Goal: Task Accomplishment & Management: Use online tool/utility

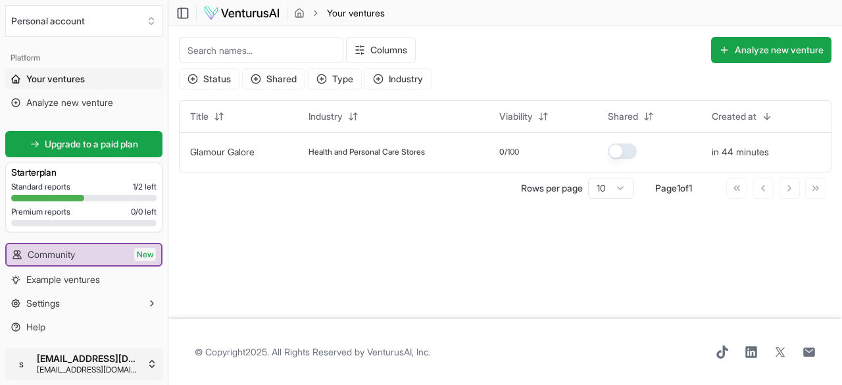
click at [154, 366] on html "We value your privacy We use cookies to enhance your browsing experience, serve…" at bounding box center [421, 192] width 842 height 385
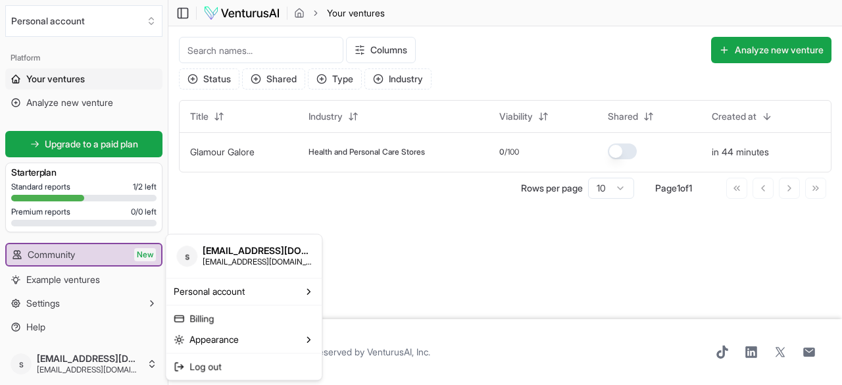
click at [200, 214] on html "We value your privacy We use cookies to enhance your browsing experience, serve…" at bounding box center [421, 192] width 842 height 385
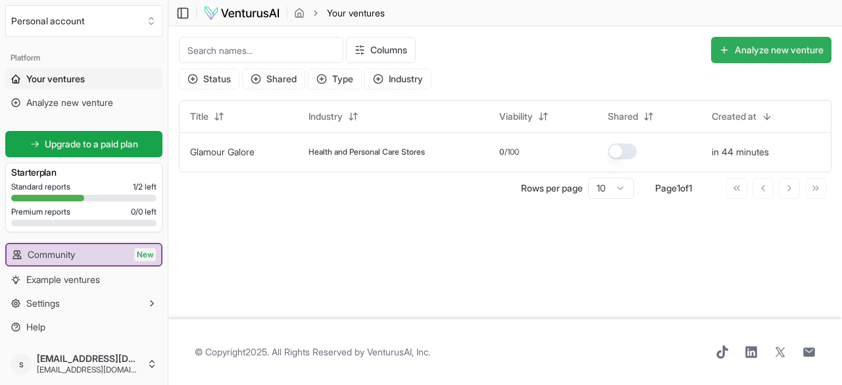
click at [762, 53] on button "Analyze new venture" at bounding box center [771, 50] width 120 height 26
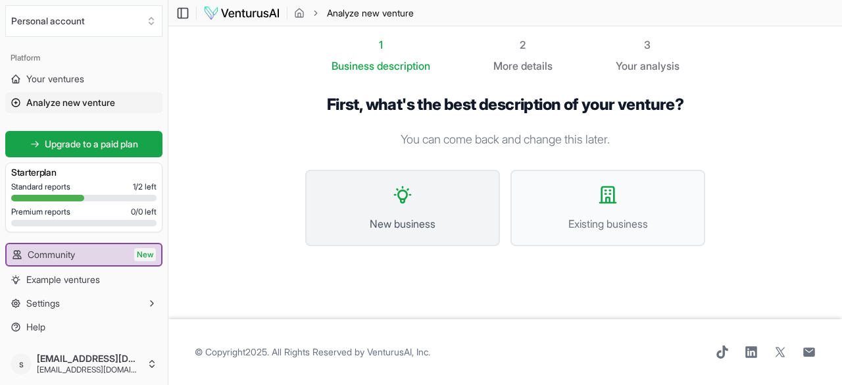
click at [389, 201] on button "New business" at bounding box center [402, 208] width 195 height 76
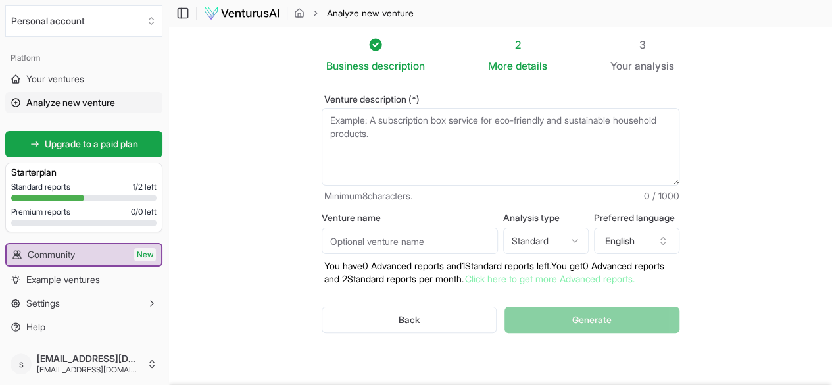
click at [374, 131] on textarea "Venture description (*)" at bounding box center [501, 147] width 358 height 78
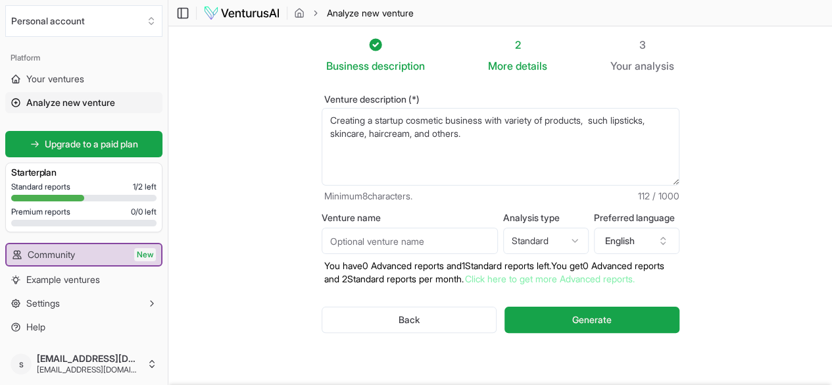
click at [328, 136] on textarea "Creating a startup cosmetic business with variety of products, such lipsticks, …" at bounding box center [501, 147] width 358 height 78
type textarea "Creating a startup cosmetic business with variety of products, such lipsticks, …"
click at [594, 316] on span "Generate" at bounding box center [591, 319] width 39 height 13
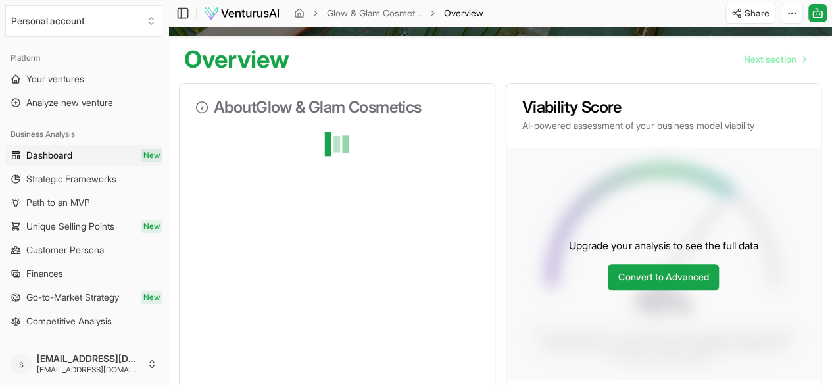
scroll to position [66, 0]
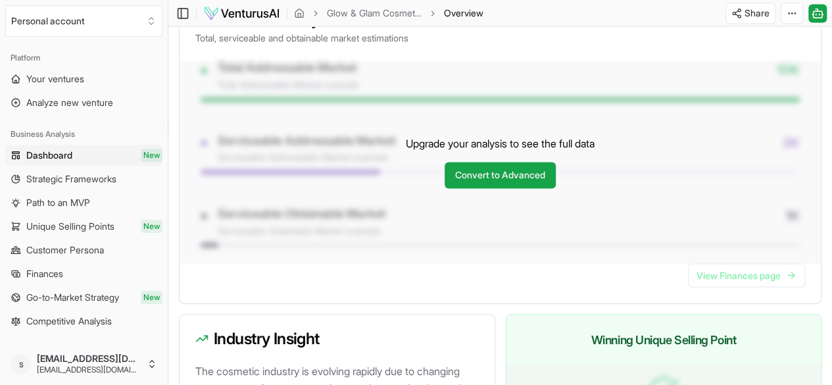
scroll to position [1052, 0]
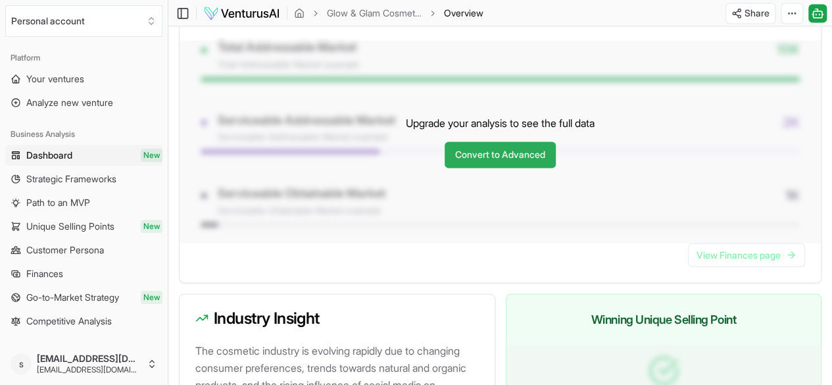
click at [527, 168] on link "Convert to Advanced" at bounding box center [500, 154] width 111 height 26
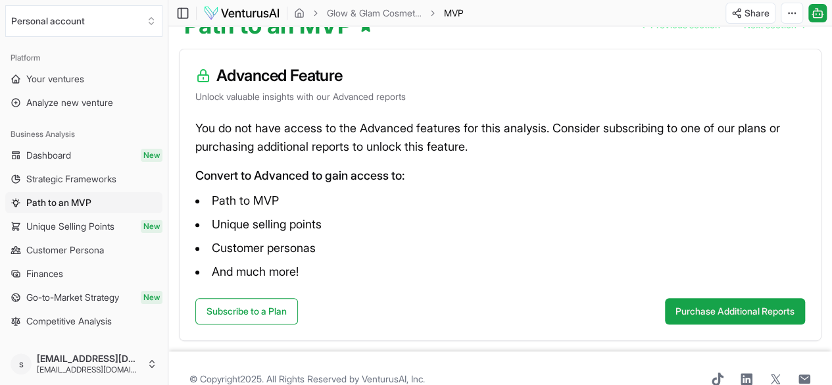
scroll to position [184, 0]
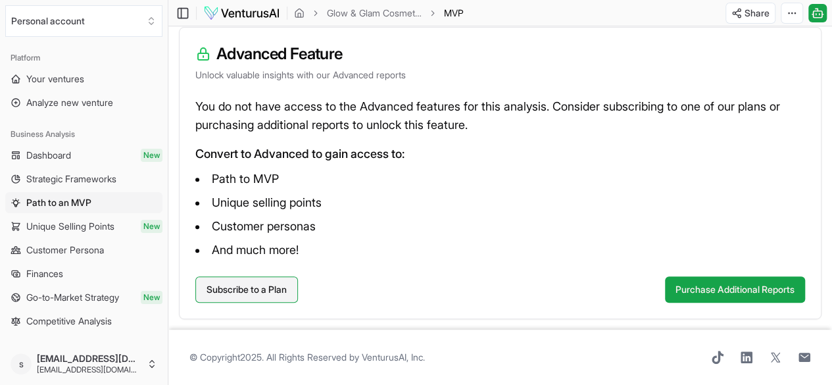
click at [268, 287] on link "Subscribe to a Plan" at bounding box center [246, 289] width 103 height 26
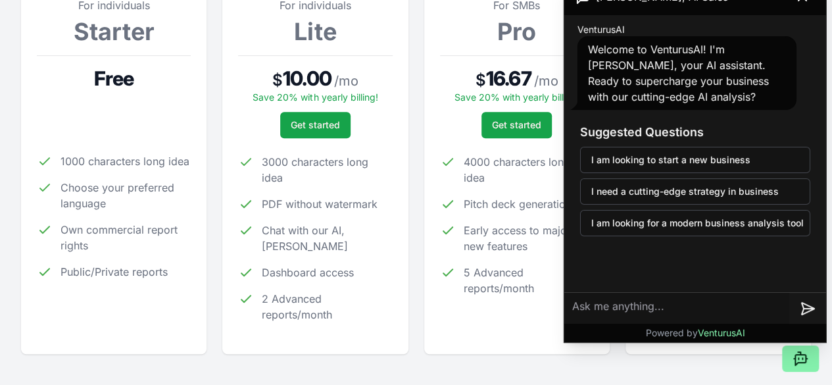
scroll to position [197, 0]
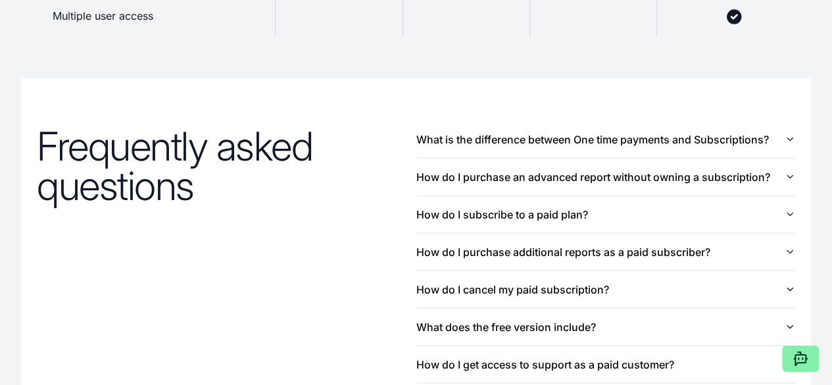
scroll to position [1381, 0]
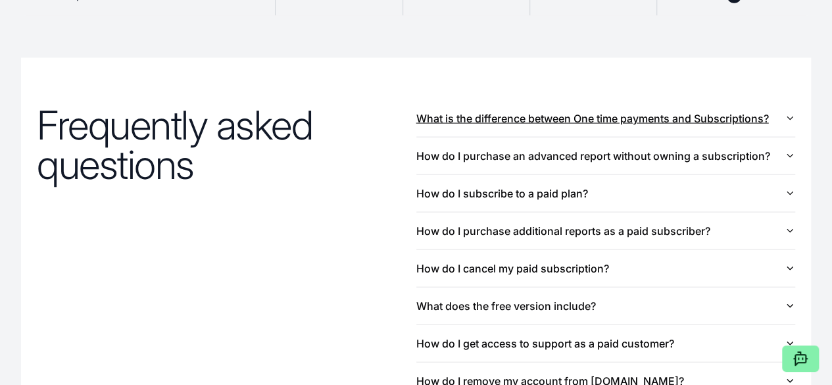
click at [791, 124] on icon "button" at bounding box center [790, 118] width 11 height 11
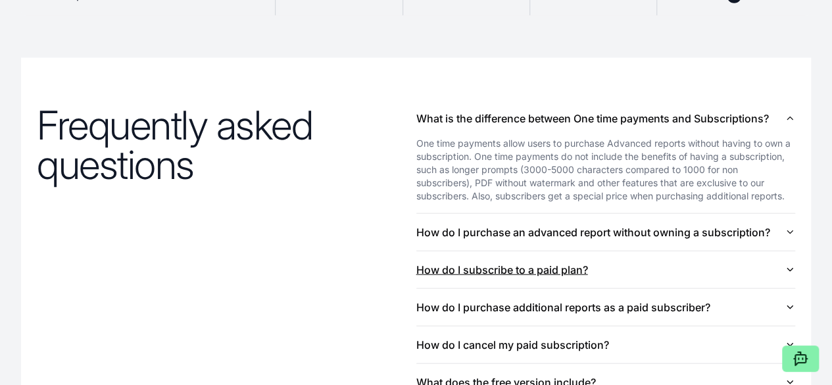
click at [790, 271] on icon "button" at bounding box center [789, 269] width 5 height 3
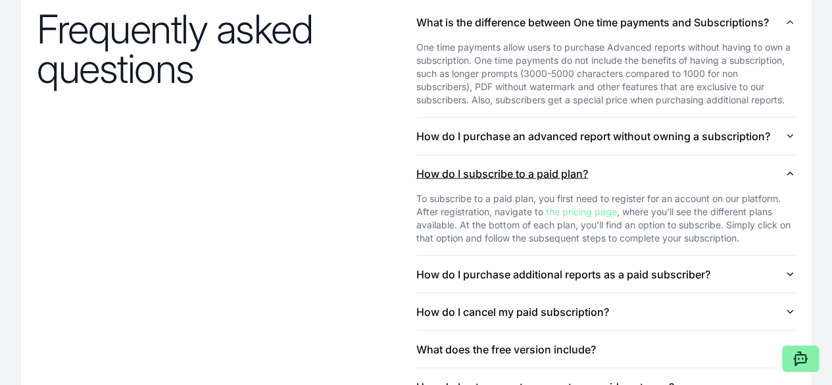
scroll to position [1513, 0]
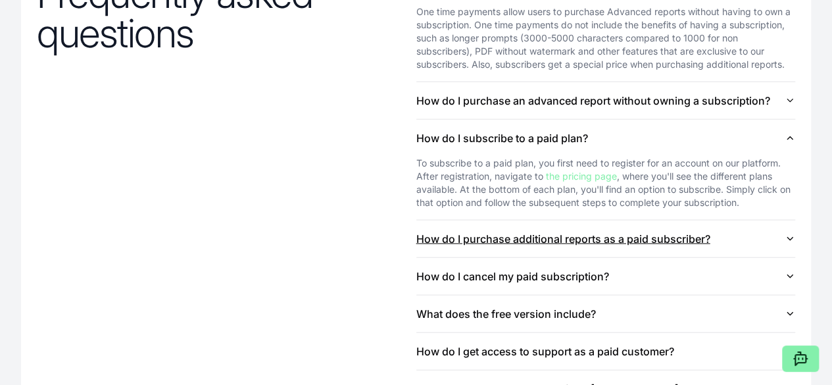
click at [792, 244] on icon "button" at bounding box center [790, 238] width 11 height 11
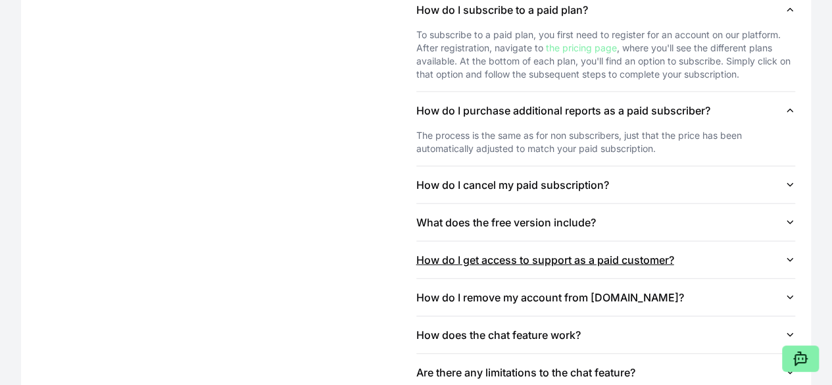
scroll to position [1644, 0]
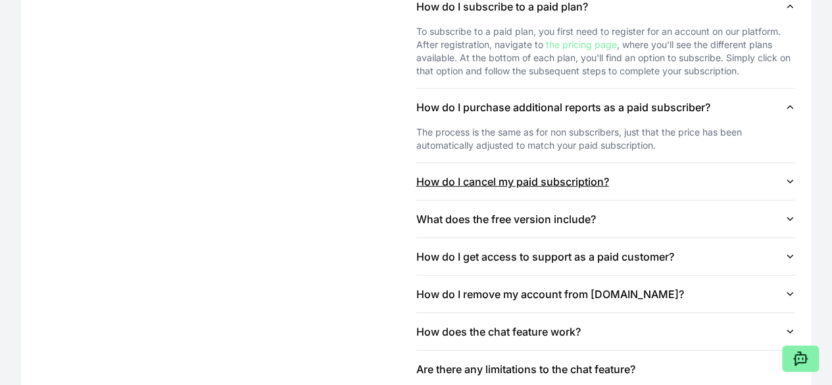
click at [788, 187] on icon "button" at bounding box center [790, 181] width 11 height 11
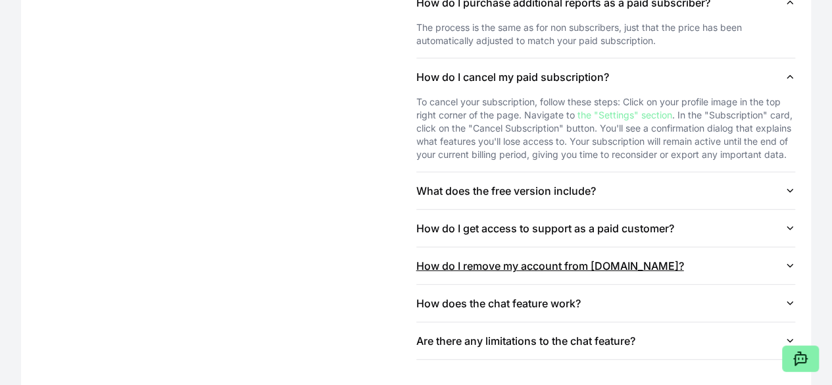
scroll to position [1776, 0]
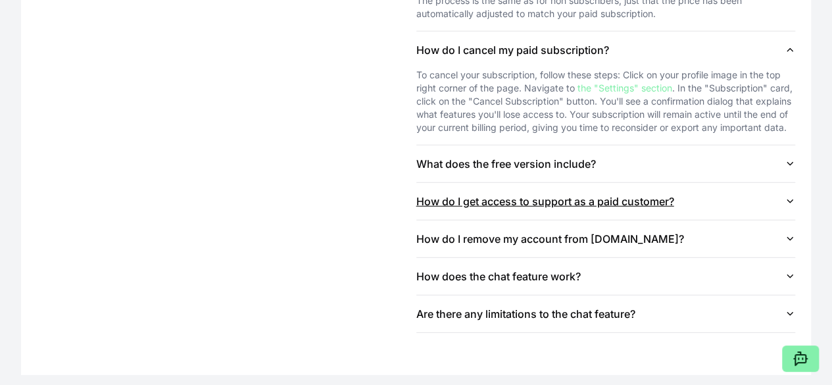
click at [785, 206] on button "How do I get access to support as a paid customer?" at bounding box center [605, 201] width 379 height 37
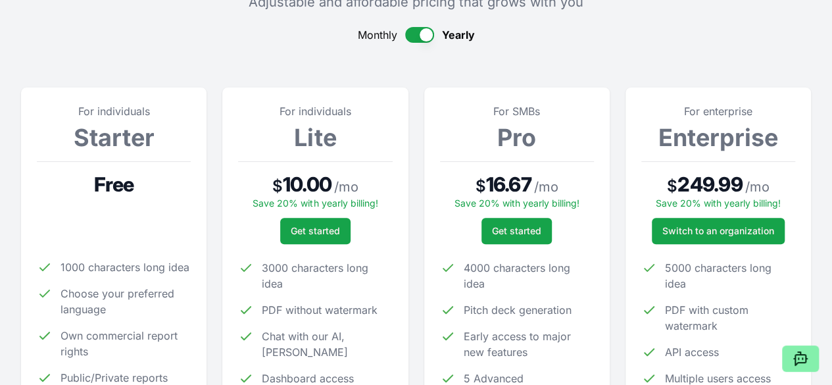
scroll to position [0, 0]
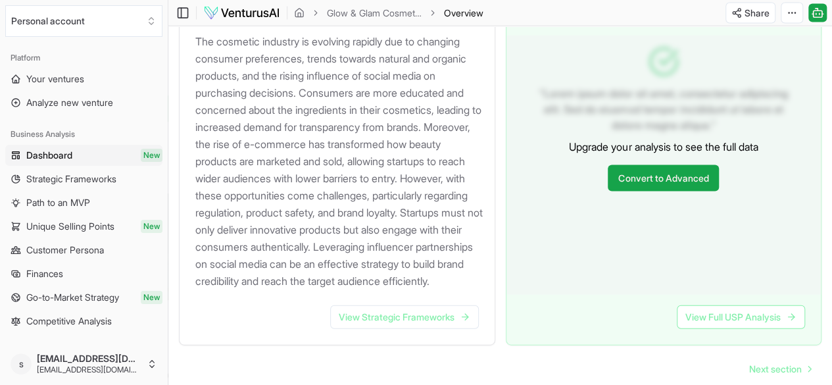
scroll to position [1381, 0]
